Goal: Task Accomplishment & Management: Manage account settings

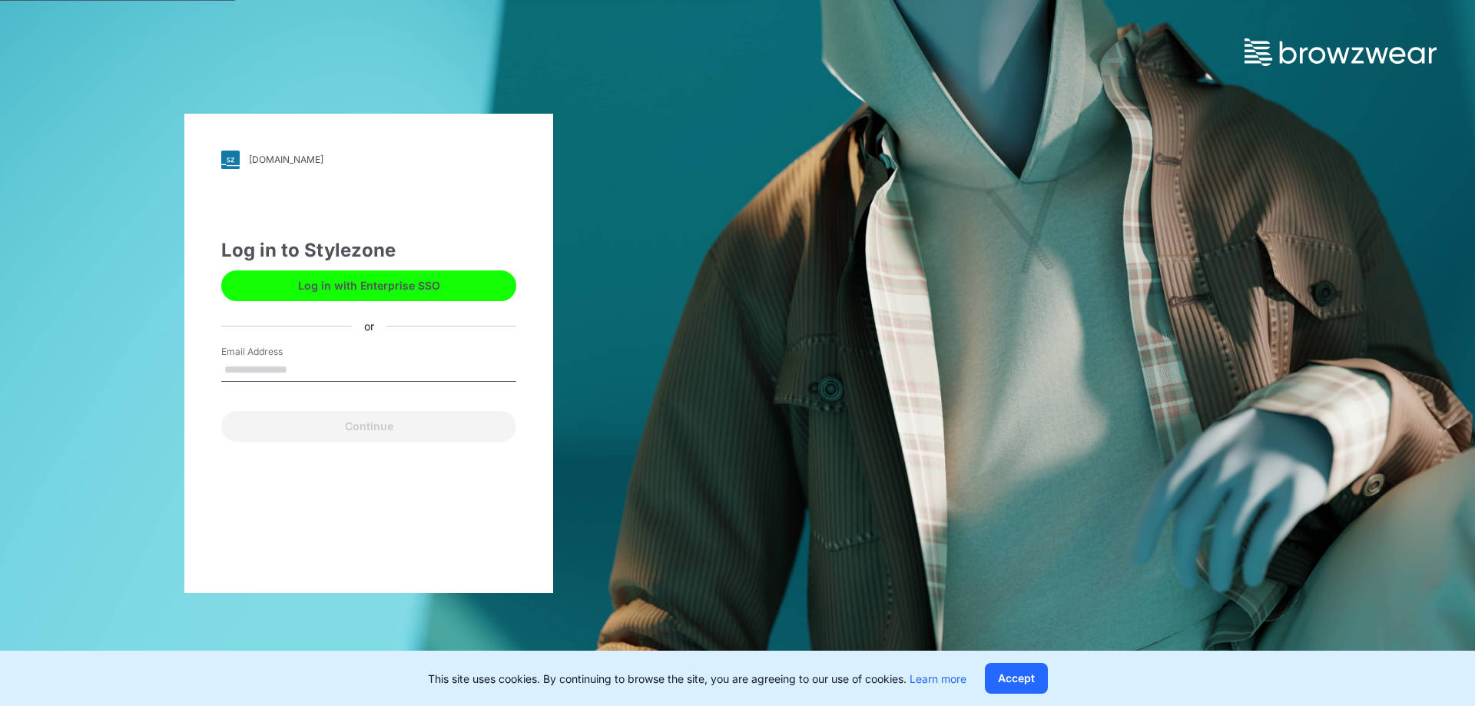
type input "**********"
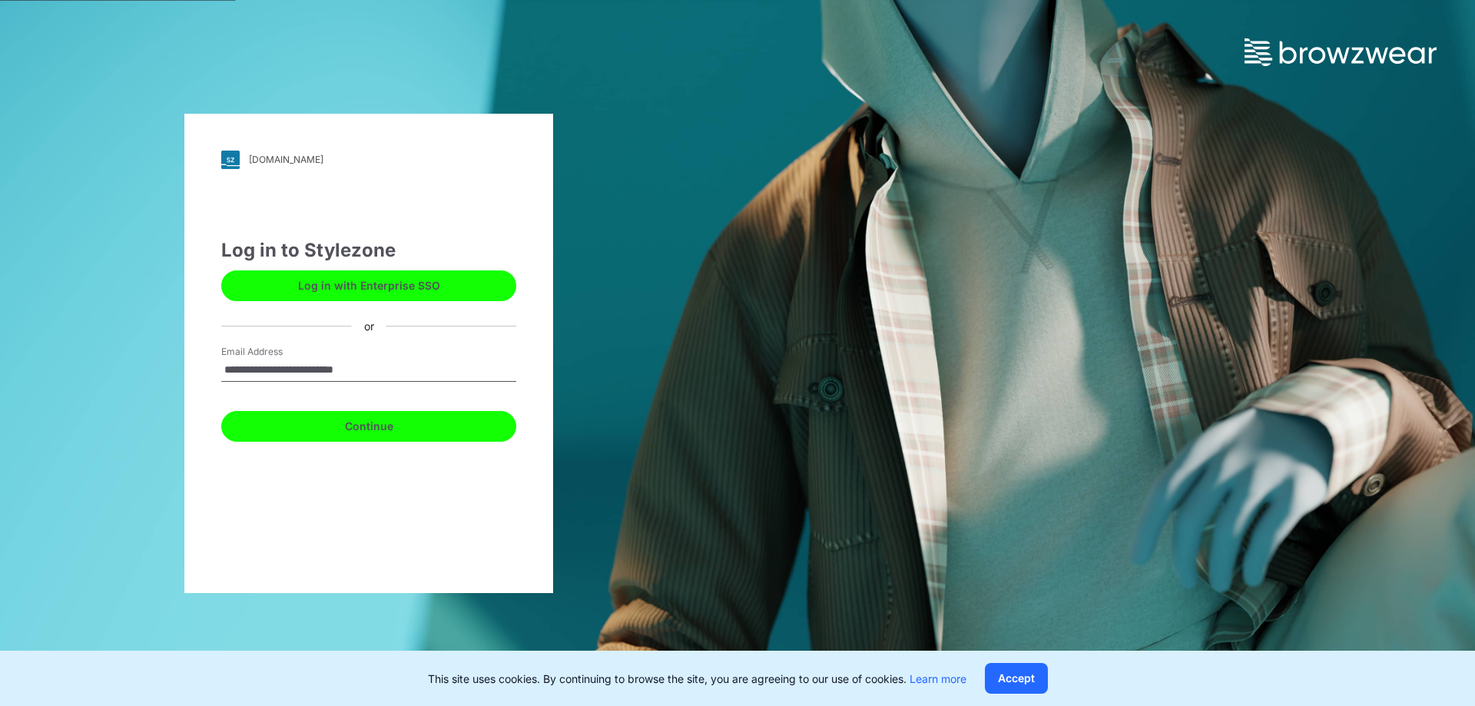
click at [420, 432] on button "Continue" at bounding box center [368, 426] width 295 height 31
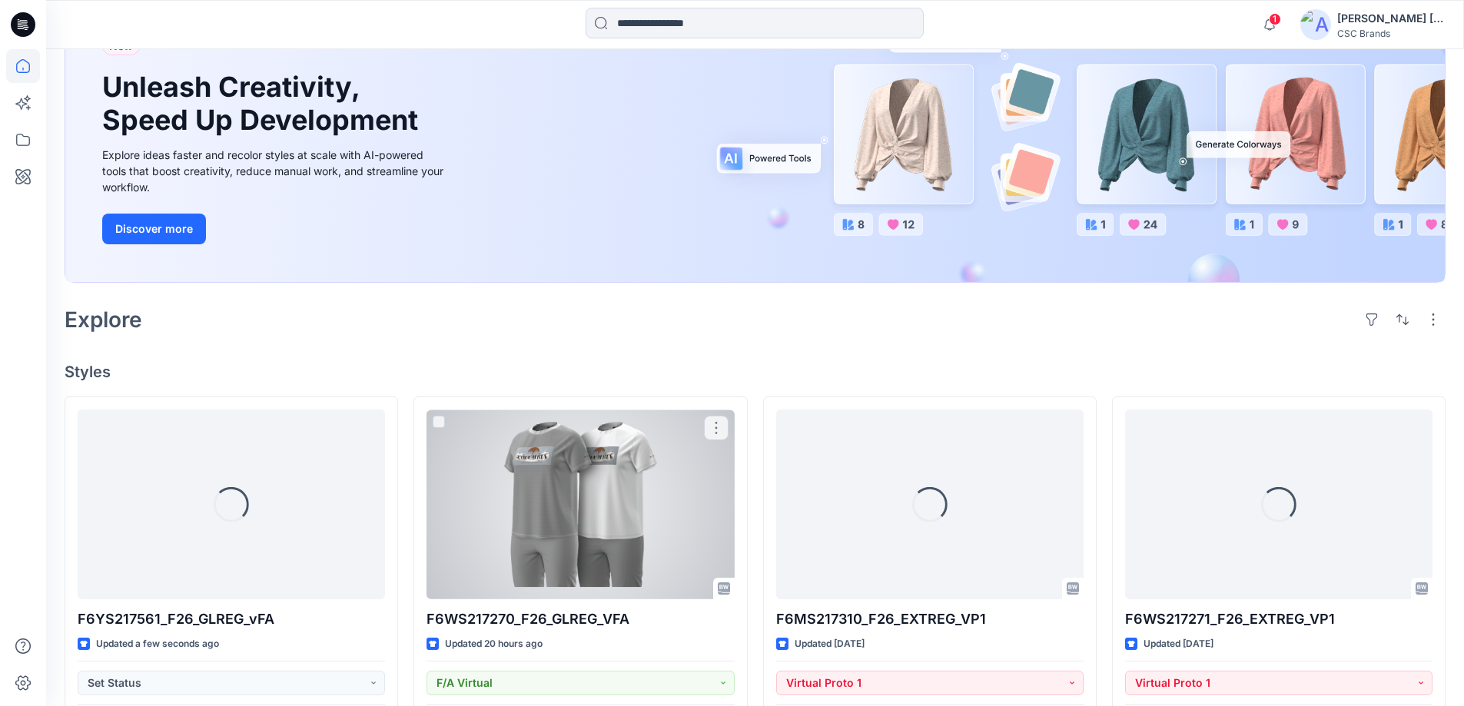
scroll to position [154, 0]
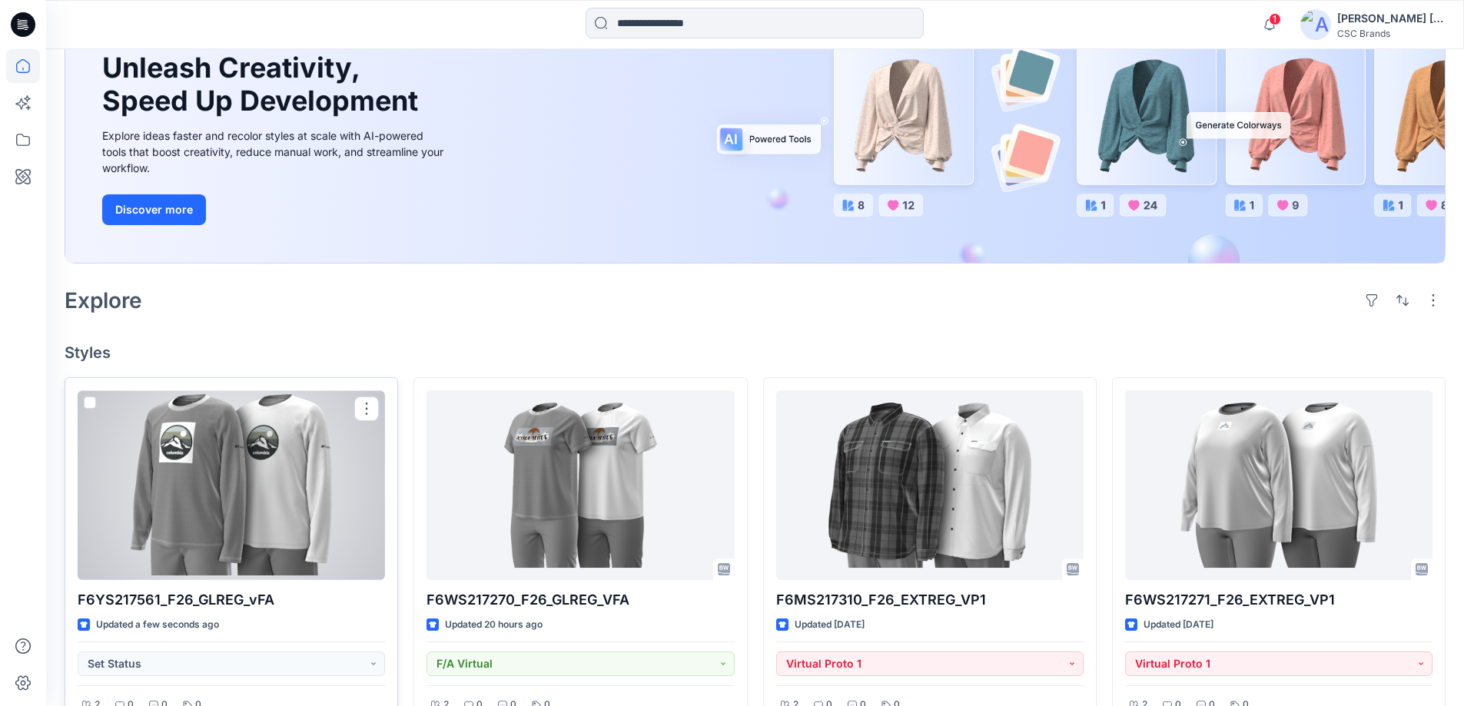
click at [267, 545] on div at bounding box center [231, 485] width 307 height 190
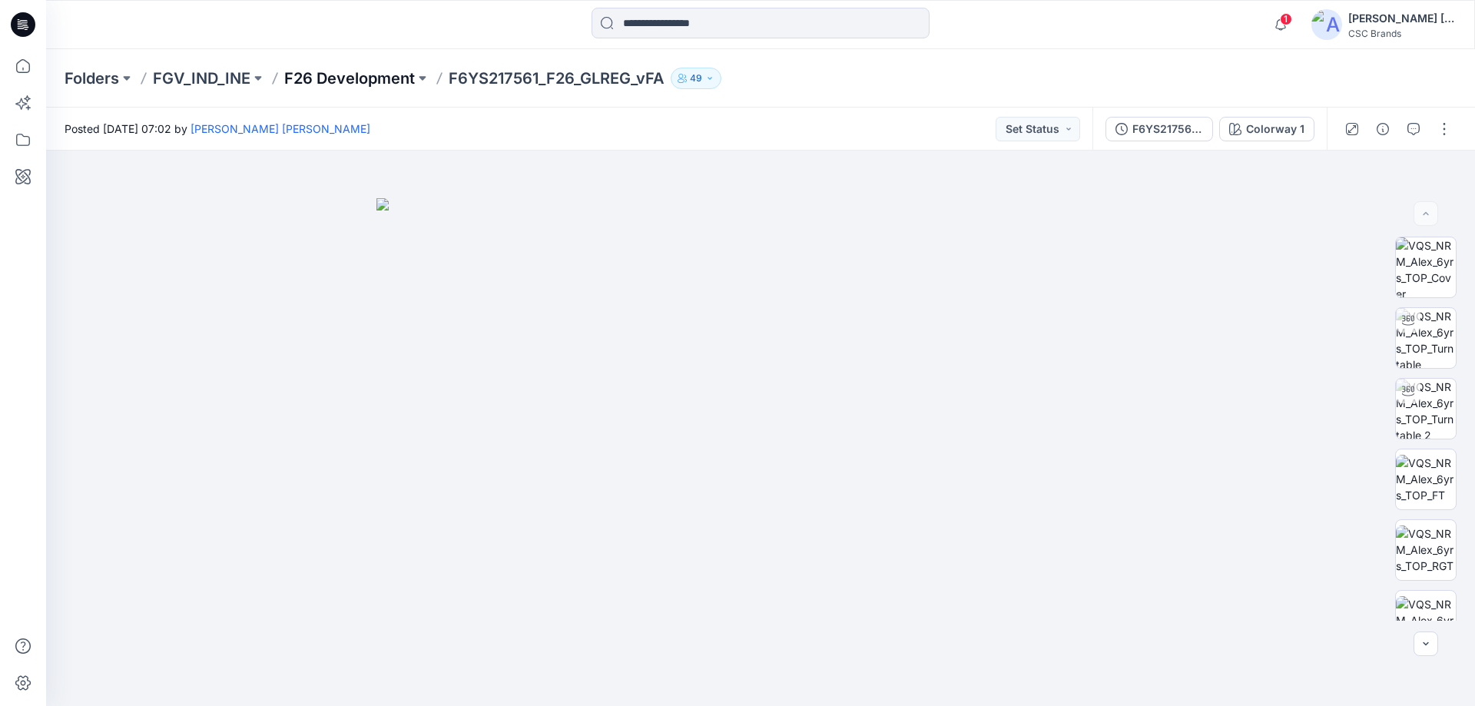
click at [327, 82] on p "F26 Development" at bounding box center [349, 79] width 131 height 22
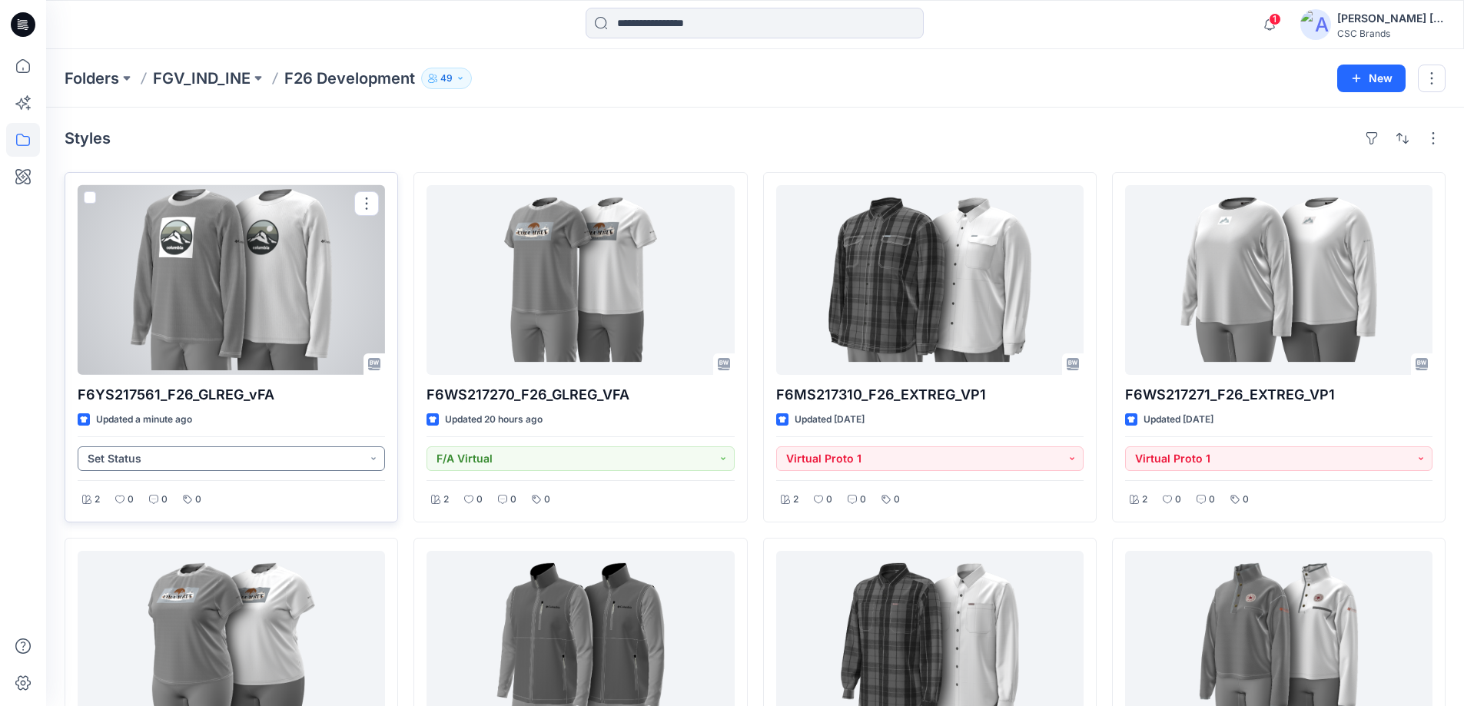
click at [366, 459] on button "Set Status" at bounding box center [231, 458] width 307 height 25
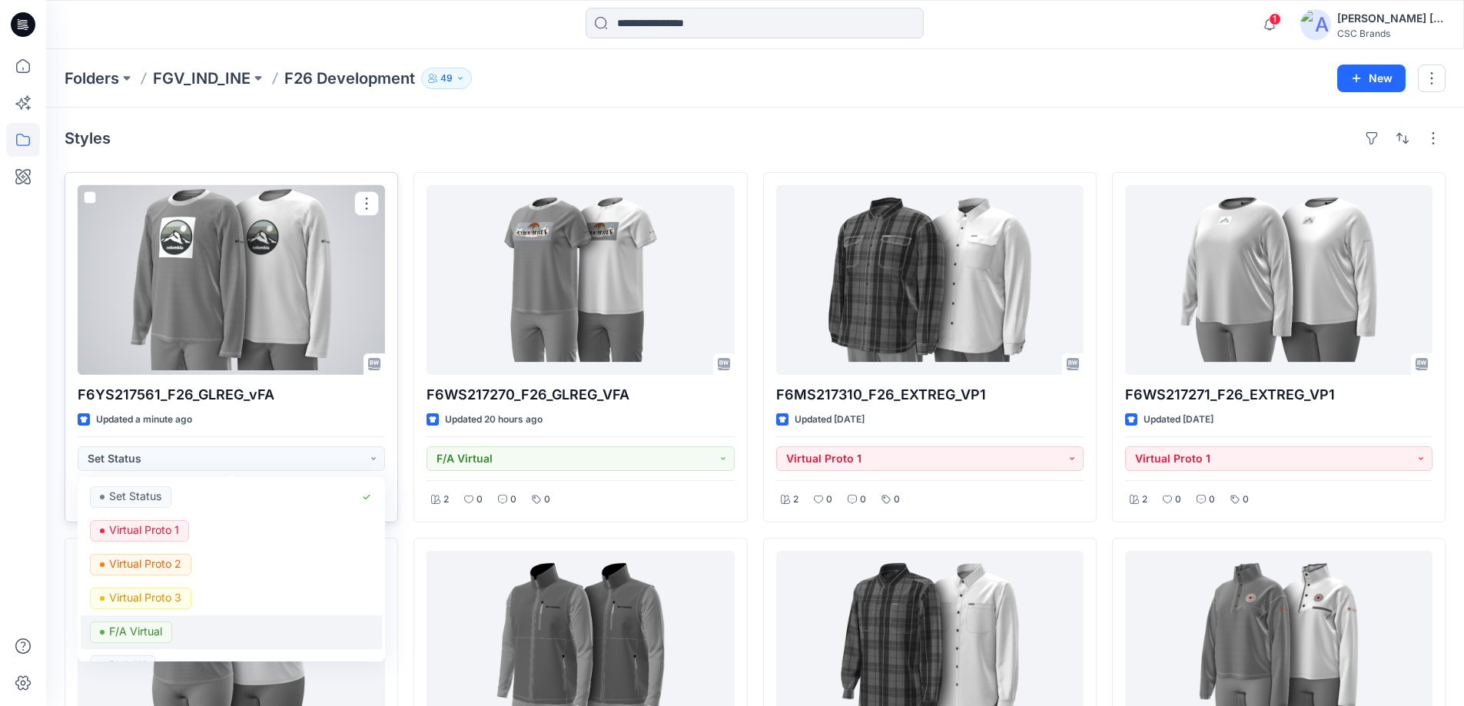
click at [149, 632] on p "F/A Virtual" at bounding box center [135, 632] width 53 height 20
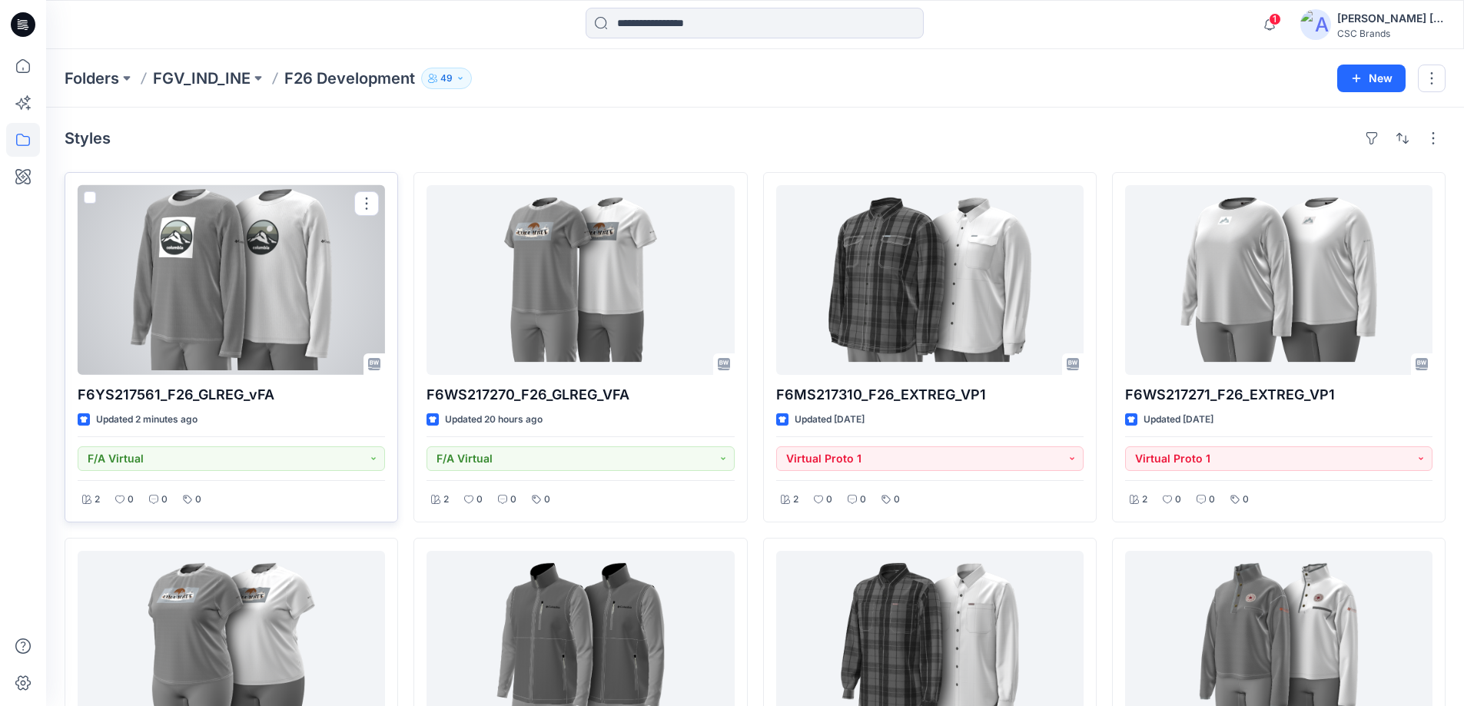
click at [260, 304] on div at bounding box center [231, 280] width 307 height 190
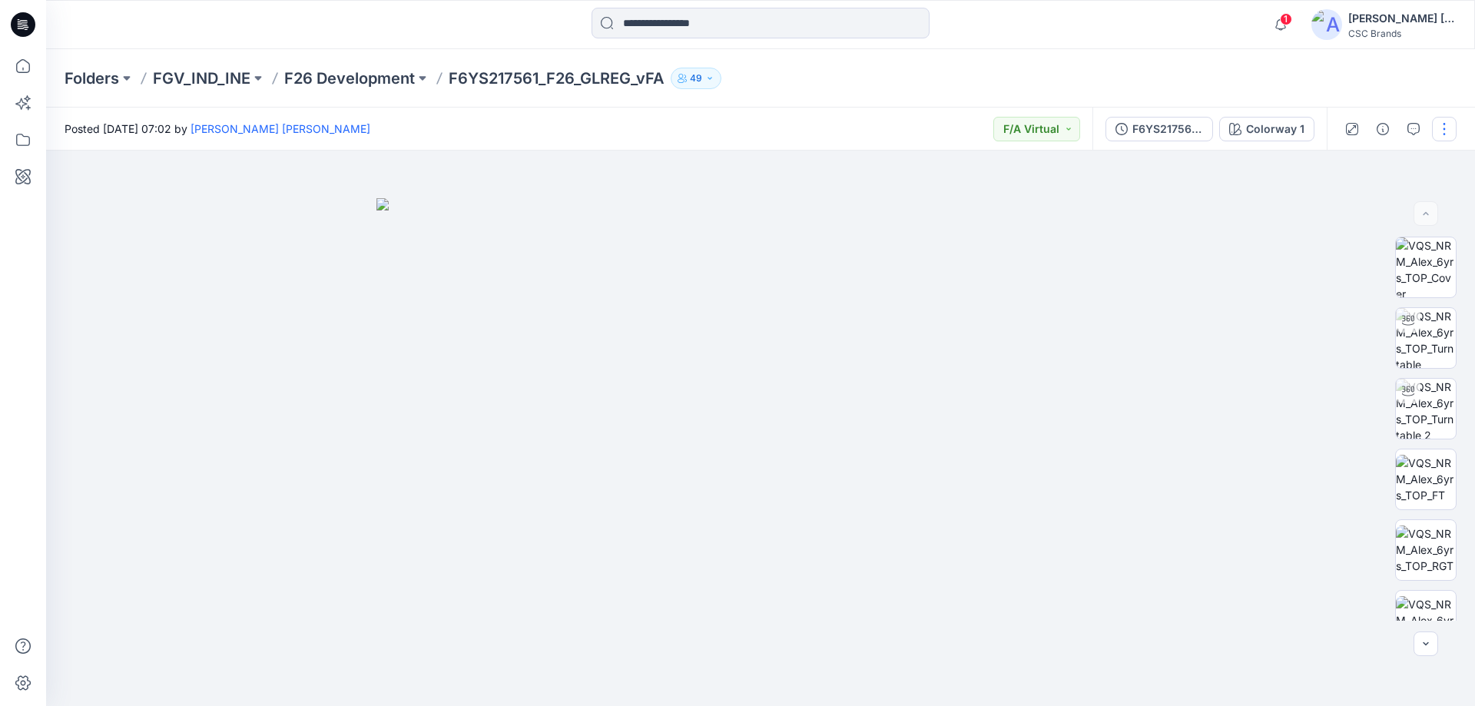
click at [1441, 129] on button "button" at bounding box center [1444, 129] width 25 height 25
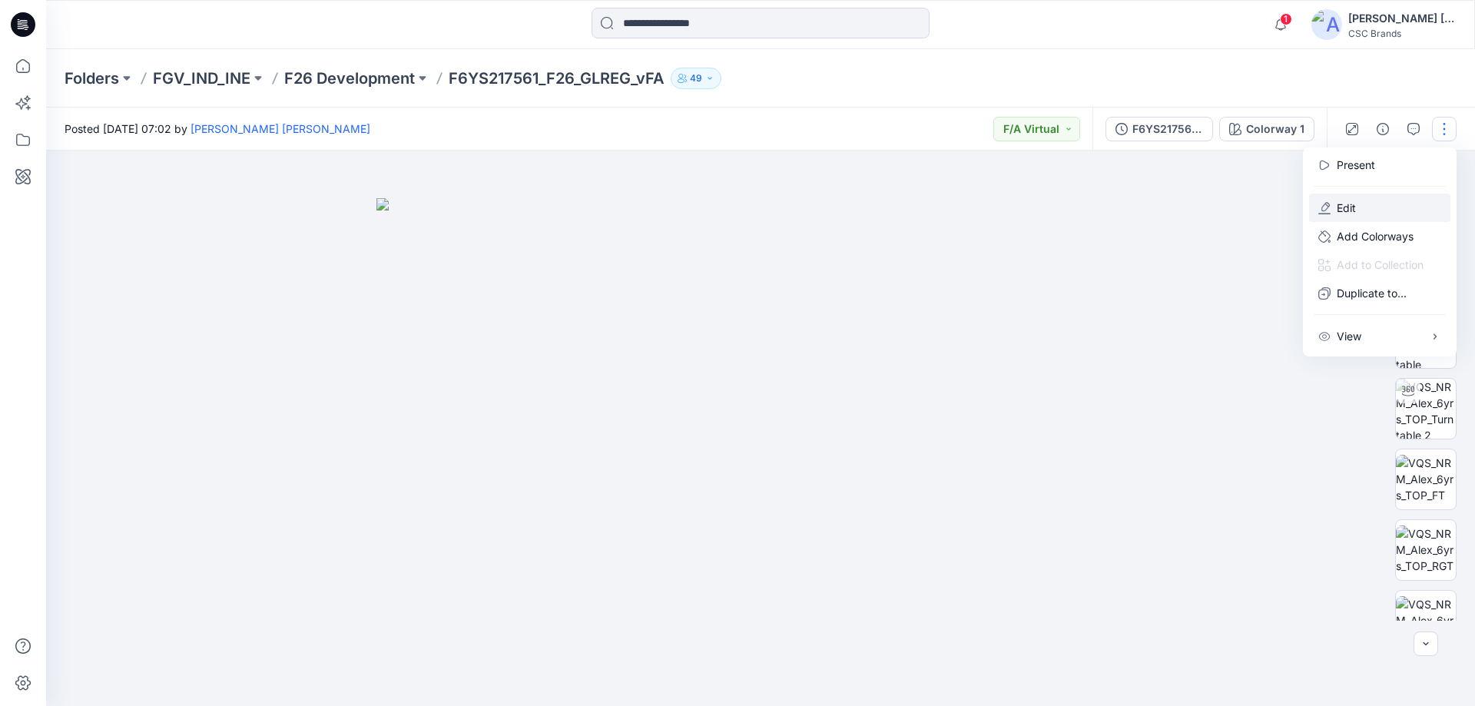
click at [1358, 206] on button "Edit" at bounding box center [1379, 208] width 141 height 28
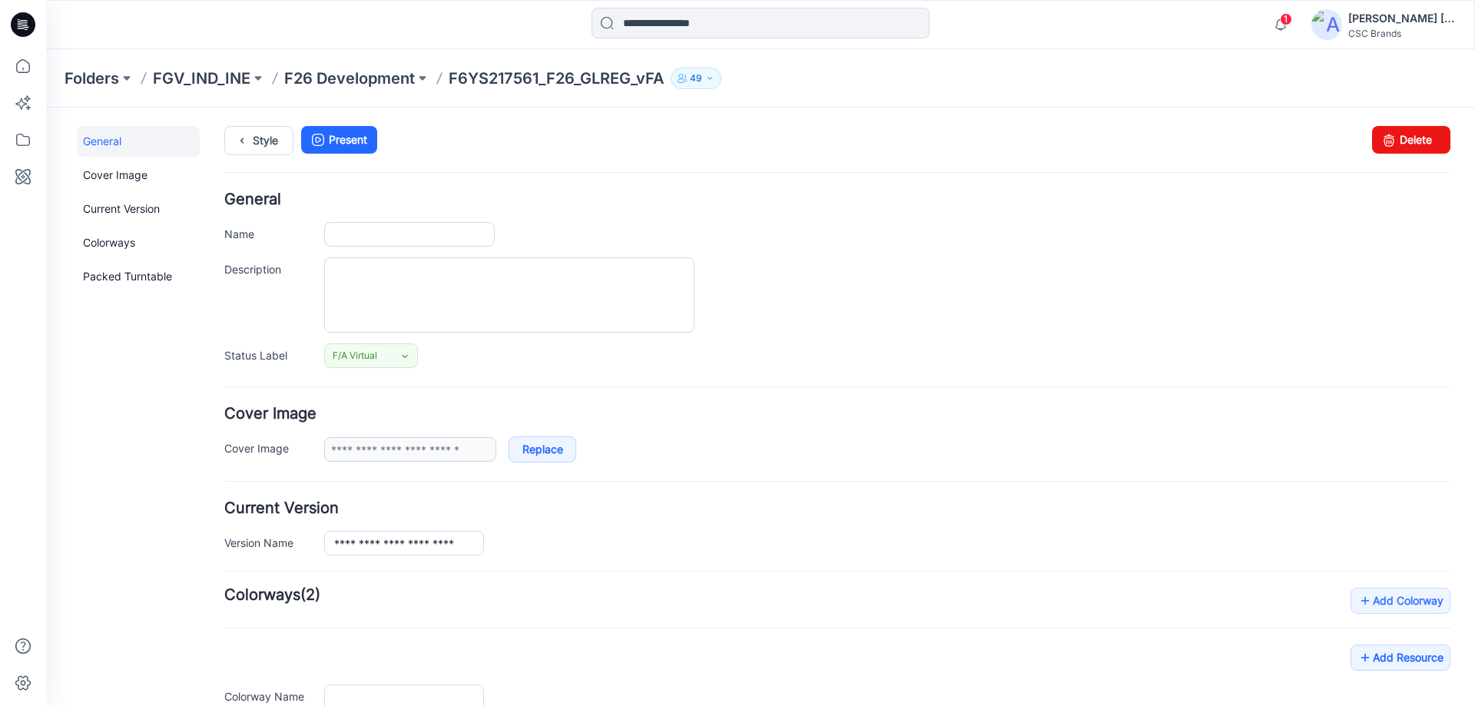
type input "**********"
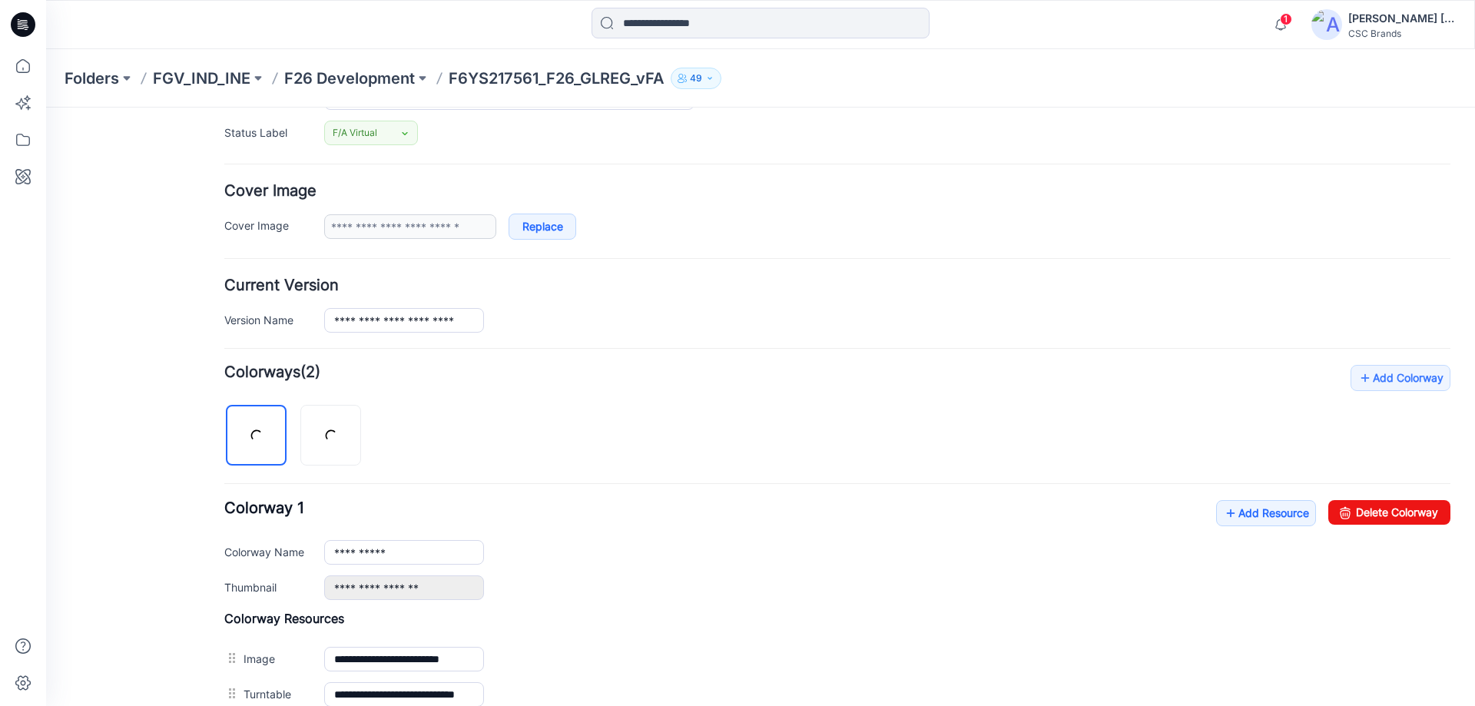
scroll to position [307, 0]
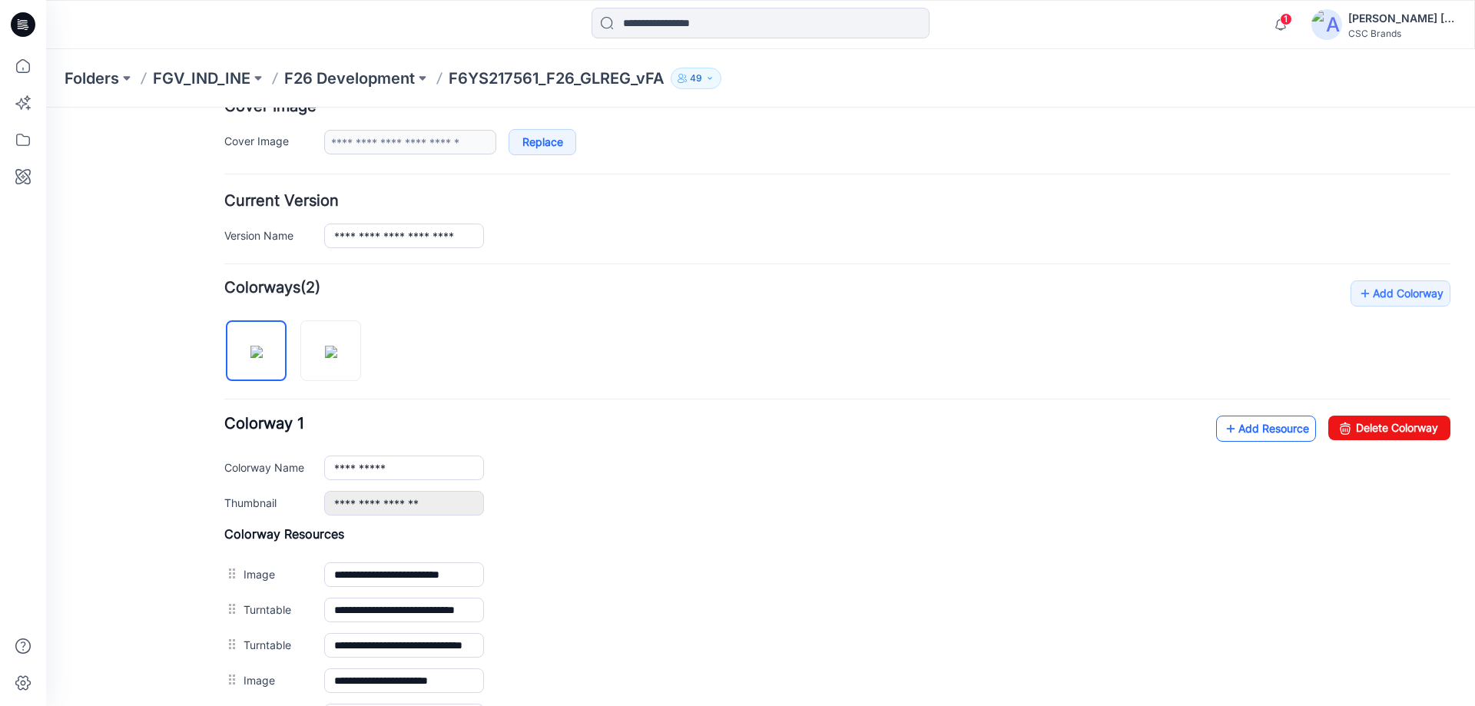
click at [1240, 433] on link "Add Resource" at bounding box center [1266, 429] width 100 height 26
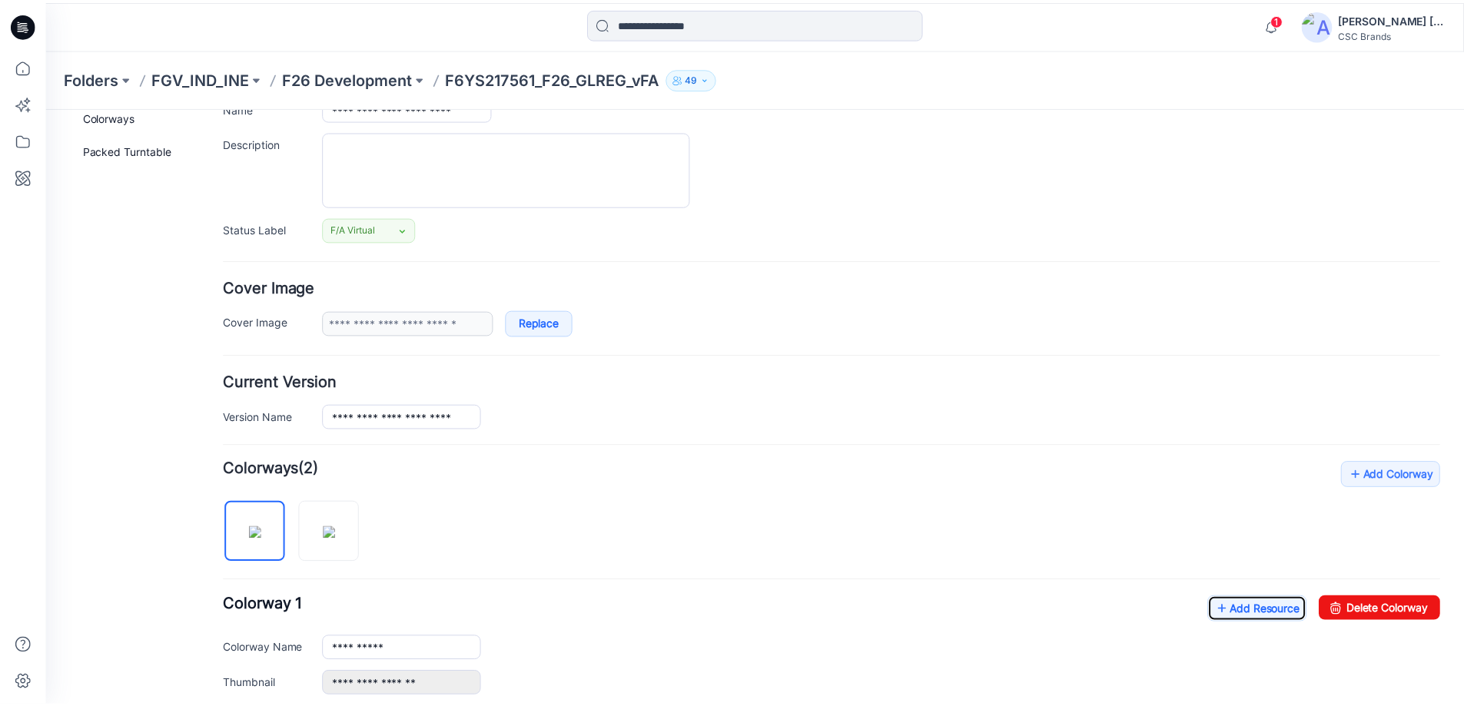
scroll to position [0, 0]
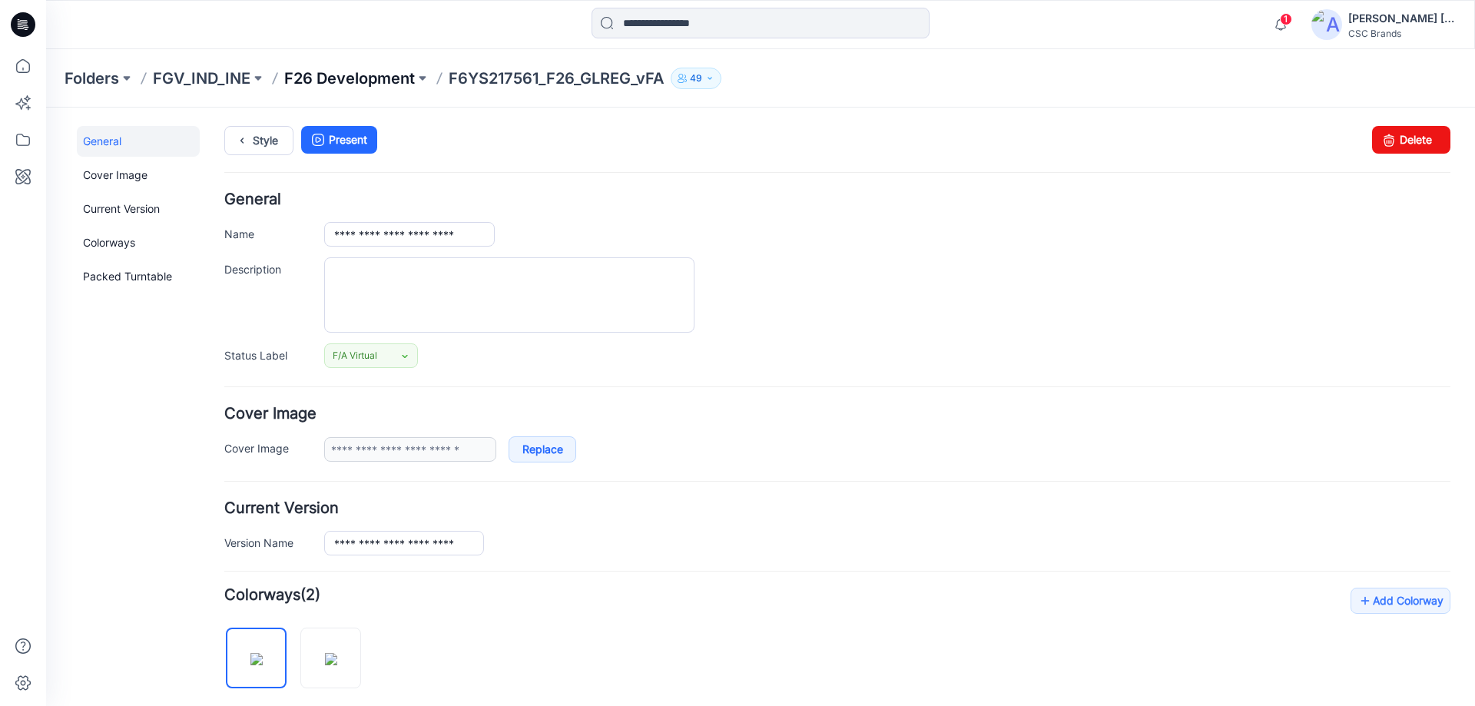
click at [330, 85] on p "F26 Development" at bounding box center [349, 79] width 131 height 22
